Goal: Communication & Community: Answer question/provide support

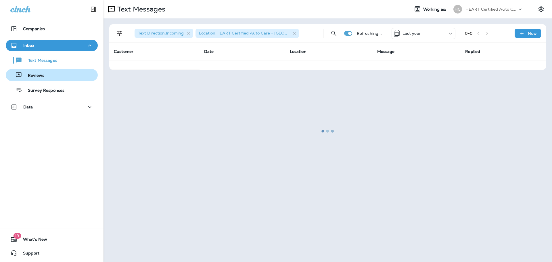
click at [47, 75] on div "Reviews" at bounding box center [51, 75] width 87 height 9
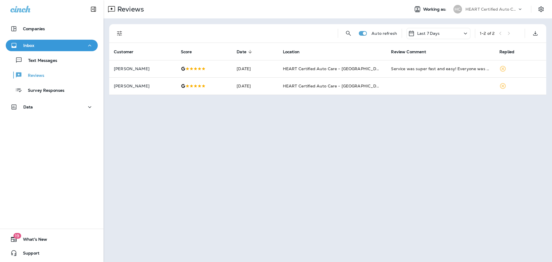
click at [65, 67] on div "Text Messages Reviews Survey Responses" at bounding box center [52, 73] width 92 height 45
click at [65, 65] on button "Text Messages" at bounding box center [52, 60] width 92 height 12
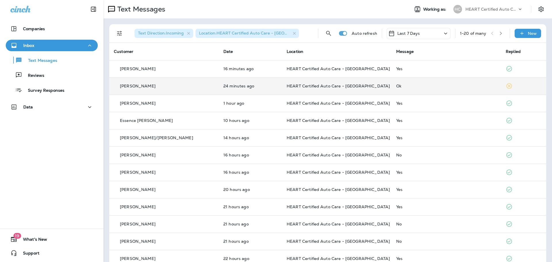
click at [244, 82] on td "24 minutes ago" at bounding box center [250, 85] width 63 height 17
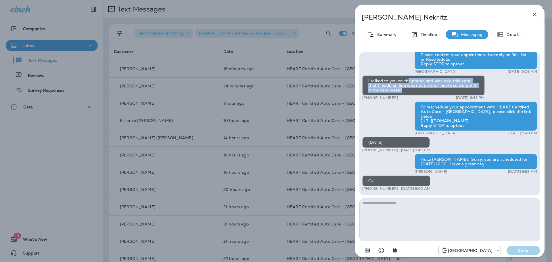
drag, startPoint x: 407, startPoint y: 87, endPoint x: 420, endPoint y: 94, distance: 15.3
click at [420, 94] on div "I talked to you on the phone and was told this appt that I made on line was not…" at bounding box center [423, 85] width 123 height 20
drag, startPoint x: 405, startPoint y: 92, endPoint x: 376, endPoint y: 87, distance: 30.4
click at [376, 87] on div "I talked to you on the phone and was told this appt that I made on line was not…" at bounding box center [423, 85] width 123 height 20
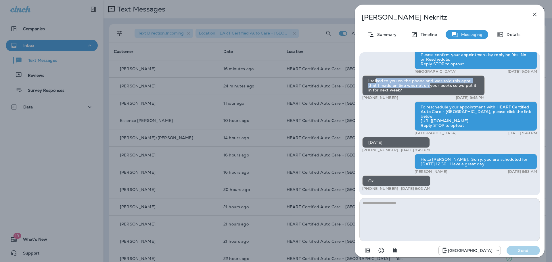
click at [376, 87] on div "I talked to you on the phone and was told this appt that I made on line was not…" at bounding box center [423, 85] width 123 height 20
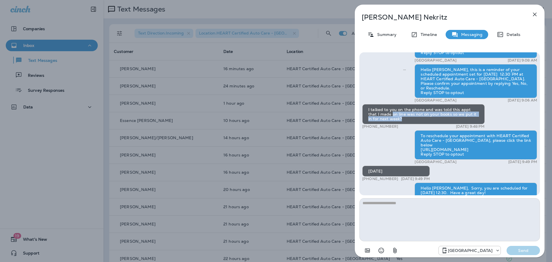
drag, startPoint x: 382, startPoint y: 119, endPoint x: 402, endPoint y: 123, distance: 20.2
click at [402, 123] on div "I talked to you on the phone and was told this appt that I made on line was not…" at bounding box center [423, 114] width 123 height 20
drag, startPoint x: 402, startPoint y: 123, endPoint x: 369, endPoint y: 116, distance: 33.7
click at [369, 116] on div "I talked to you on the phone and was told this appt that I made on line was not…" at bounding box center [423, 114] width 123 height 20
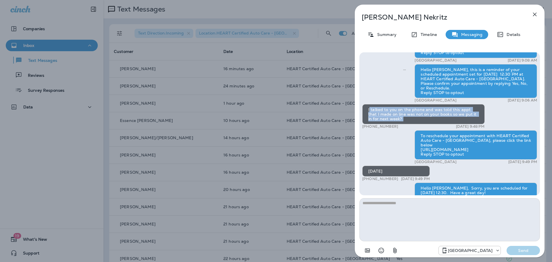
click at [369, 116] on div "I talked to you on the phone and was told this appt that I made on line was not…" at bounding box center [423, 114] width 123 height 20
drag, startPoint x: 369, startPoint y: 116, endPoint x: 396, endPoint y: 122, distance: 27.8
click at [396, 122] on div "I talked to you on the phone and was told this appt that I made on line was not…" at bounding box center [423, 114] width 123 height 20
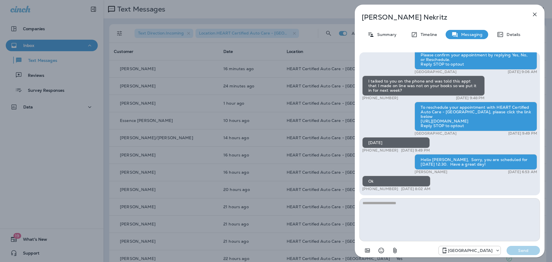
scroll to position [0, 0]
click at [538, 14] on icon "button" at bounding box center [534, 14] width 7 height 7
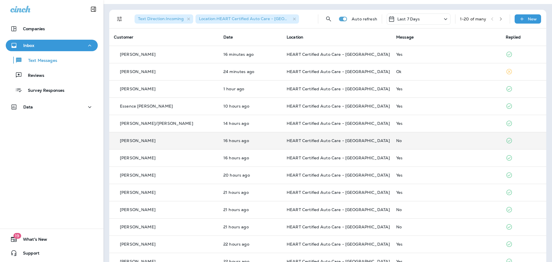
scroll to position [29, 0]
